Goal: Information Seeking & Learning: Learn about a topic

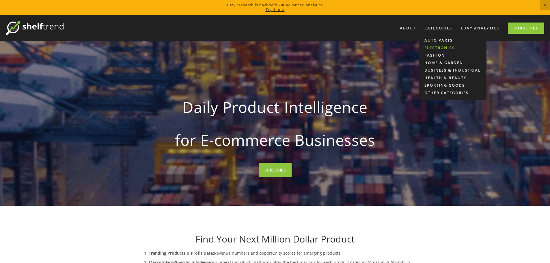
click at [444, 48] on link "Electronics" at bounding box center [453, 48] width 68 height 8
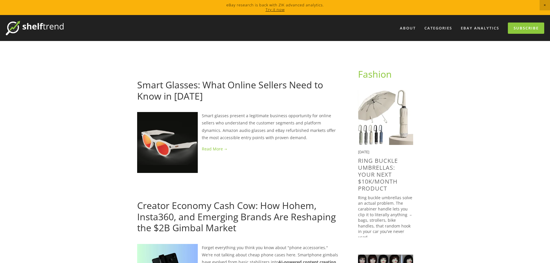
drag, startPoint x: 96, startPoint y: 153, endPoint x: 103, endPoint y: 67, distance: 86.1
click at [484, 29] on link "eBay Analytics" at bounding box center [480, 28] width 46 height 10
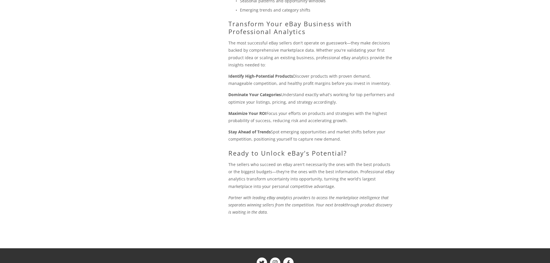
scroll to position [586, 0]
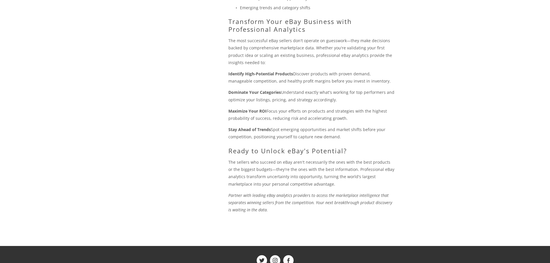
drag, startPoint x: 398, startPoint y: 60, endPoint x: 398, endPoint y: 69, distance: 9.0
